Goal: Navigation & Orientation: Find specific page/section

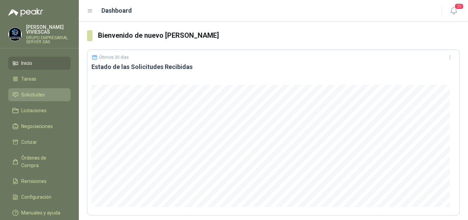
click at [40, 92] on span "Solicitudes" at bounding box center [33, 95] width 24 height 8
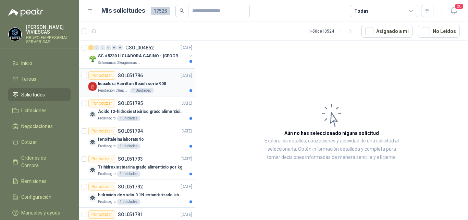
click at [148, 82] on p "licuadora Hamilton Beach serie 908" at bounding box center [132, 84] width 68 height 7
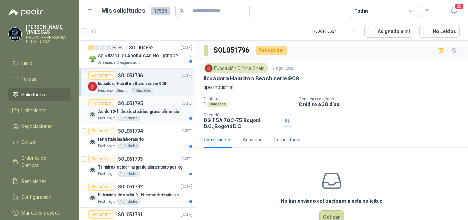
click at [135, 111] on p "Ácido 12-hidroxiesteárico grado alimenticio por kg" at bounding box center [140, 111] width 85 height 7
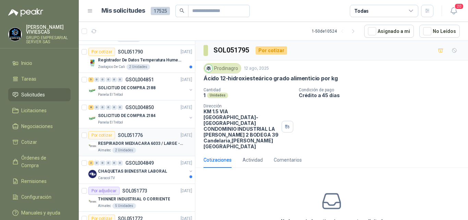
scroll to position [206, 0]
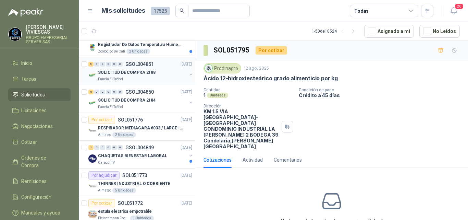
click at [138, 69] on p "SOLICITUD DE COMPRA 2188" at bounding box center [127, 72] width 58 height 7
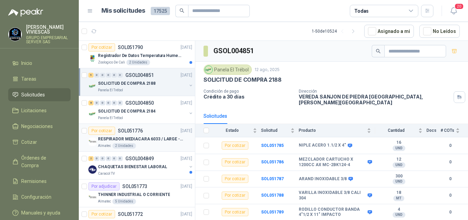
scroll to position [171, 0]
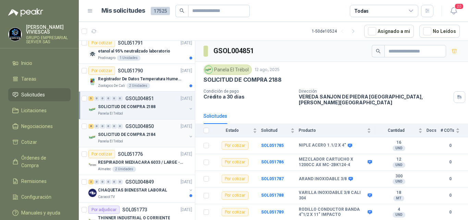
click at [138, 134] on p "SOLICITUD DE COMPRA 2184" at bounding box center [127, 134] width 58 height 7
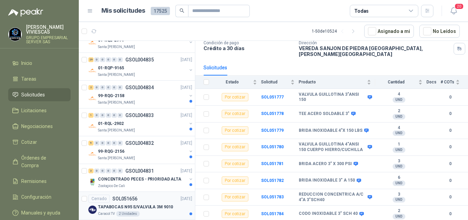
scroll to position [1062, 0]
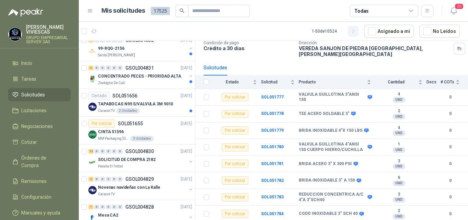
click at [353, 31] on icon "button" at bounding box center [353, 31] width 6 height 6
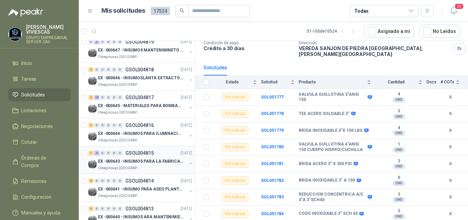
scroll to position [240, 0]
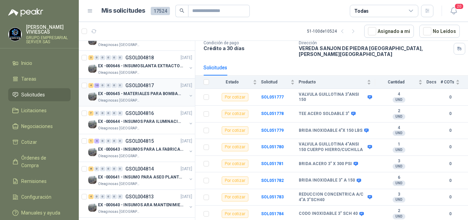
click at [142, 92] on p "EX -000645 - MATERIALES PARA BOMBAS STANDBY PLANTA" at bounding box center [140, 93] width 85 height 7
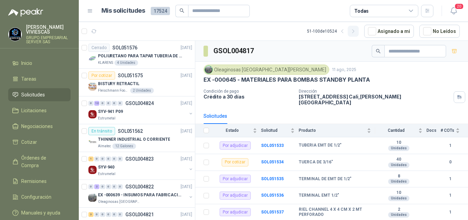
click at [353, 30] on icon "button" at bounding box center [353, 30] width 2 height 3
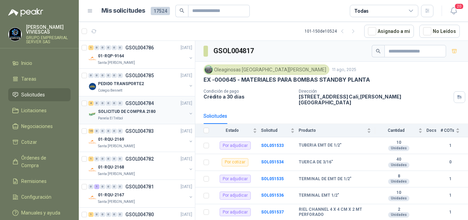
click at [134, 111] on p "SOLICITUD DE COMPRA 2180" at bounding box center [127, 111] width 58 height 7
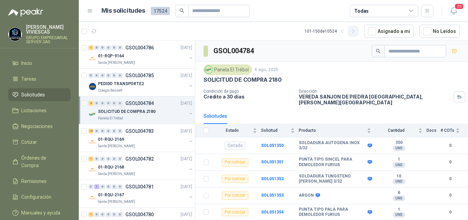
click at [354, 31] on icon "button" at bounding box center [353, 31] width 6 height 6
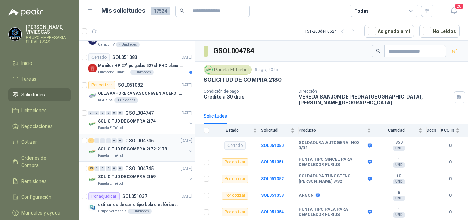
scroll to position [171, 0]
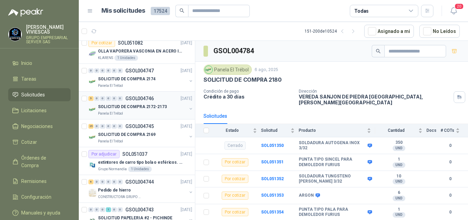
click at [147, 105] on p "SOLICITUD DE COMPRA 2172-2173" at bounding box center [132, 106] width 69 height 7
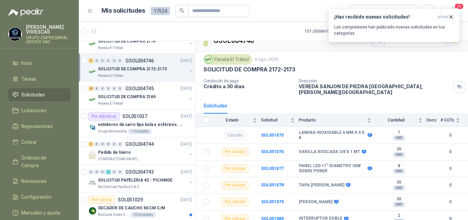
scroll to position [206, 0]
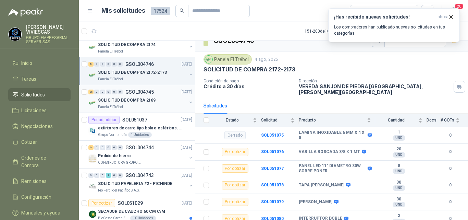
click at [145, 99] on p "SOLICITUD DE COMPRA 2169" at bounding box center [127, 100] width 58 height 7
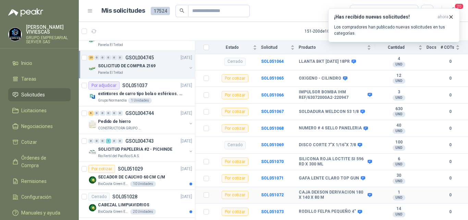
scroll to position [537, 0]
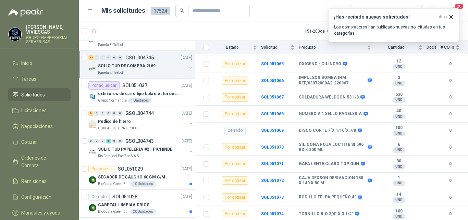
click at [32, 94] on span "Solicitudes" at bounding box center [33, 95] width 24 height 8
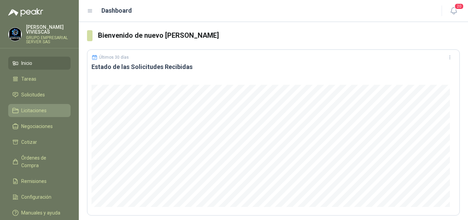
scroll to position [69, 0]
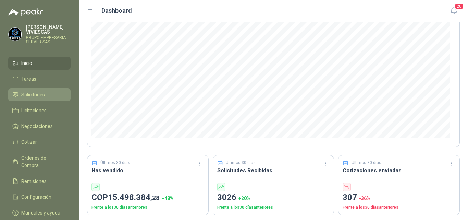
click at [34, 92] on span "Solicitudes" at bounding box center [33, 95] width 24 height 8
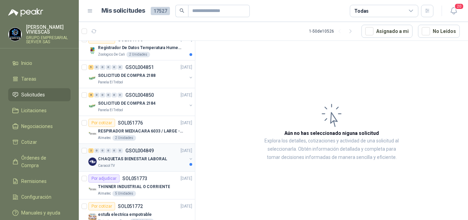
scroll to position [206, 0]
